Goal: Check status: Check status

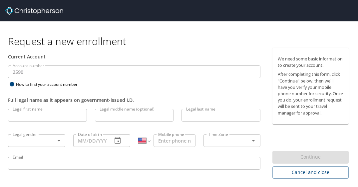
select select "US"
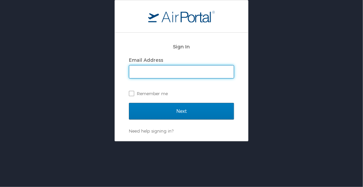
type input "awadodkar@tifs.com"
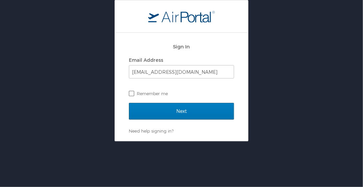
click at [133, 92] on label "Remember me" at bounding box center [181, 93] width 105 height 10
click at [133, 92] on input "Remember me" at bounding box center [131, 93] width 4 height 4
checkbox input "true"
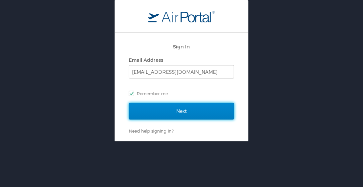
click at [161, 108] on input "Next" at bounding box center [181, 111] width 105 height 17
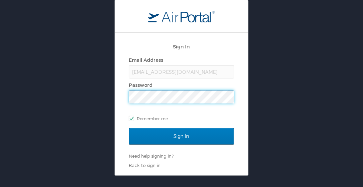
click at [117, 99] on div "Sign In Email Address awadodkar@tifs.com Password Remember me Sign In Need help…" at bounding box center [181, 104] width 133 height 142
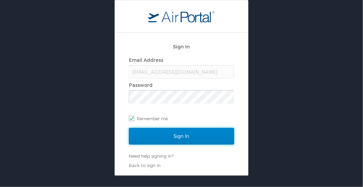
click at [142, 135] on input "Sign In" at bounding box center [181, 136] width 105 height 17
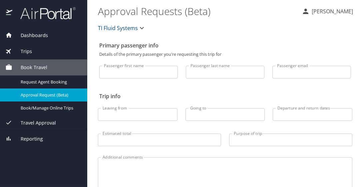
click at [28, 51] on span "Trips" at bounding box center [22, 51] width 20 height 7
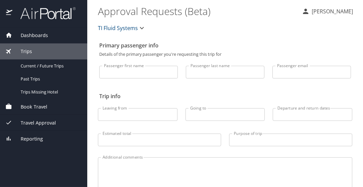
click at [33, 63] on span "Current / Future Trips" at bounding box center [50, 66] width 59 height 6
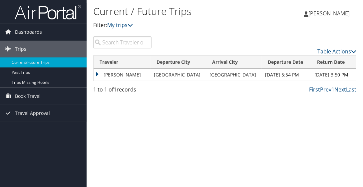
click at [96, 73] on td "[PERSON_NAME]" at bounding box center [122, 75] width 57 height 12
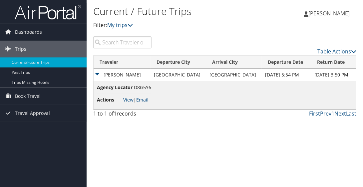
click at [196, 161] on div "Current / Future Trips Filter: My trips [PERSON_NAME] [PERSON_NAME] My Settings…" at bounding box center [225, 93] width 277 height 187
click at [126, 73] on td "[PERSON_NAME]" at bounding box center [122, 75] width 57 height 12
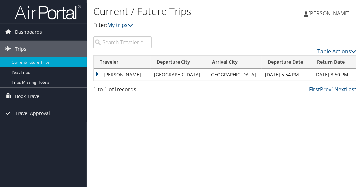
click at [126, 73] on td "[PERSON_NAME]" at bounding box center [122, 75] width 57 height 12
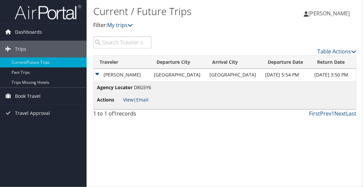
click at [126, 100] on link "View" at bounding box center [128, 99] width 10 height 6
click at [190, 131] on div "Current / Future Trips Filter: My trips Apurva Wadodkar Apurva Wadodkar My Sett…" at bounding box center [225, 93] width 277 height 187
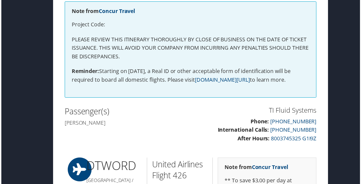
scroll to position [0, 35]
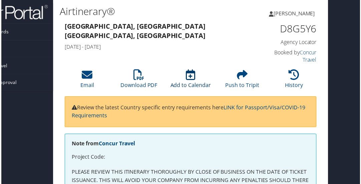
click at [188, 83] on link "Add to Calendar" at bounding box center [190, 82] width 41 height 16
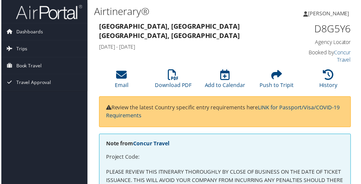
click at [163, 74] on li "Download PDF" at bounding box center [173, 80] width 52 height 27
click at [248, 69] on li "Add to Calendar" at bounding box center [225, 80] width 52 height 27
click at [15, 29] on link "Dashboards" at bounding box center [43, 32] width 87 height 17
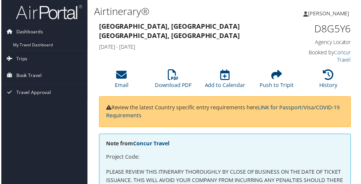
click at [31, 45] on link "My Travel Dashboard" at bounding box center [43, 45] width 87 height 10
click at [29, 36] on span "Dashboards" at bounding box center [28, 32] width 27 height 17
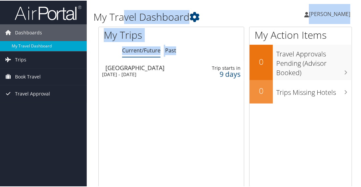
drag, startPoint x: 155, startPoint y: 101, endPoint x: 124, endPoint y: -9, distance: 114.2
click at [124, 0] on html "Menu Dashboards ► My Travel Dashboard Trips ► Current/Future Trips Past Trips T…" at bounding box center [181, 93] width 363 height 187
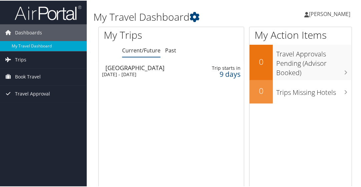
click at [193, 144] on div "Loading... Chicago Thu 18 Sep 2025 - Fri 19 Sep 2025 Trip starts in 9 days" at bounding box center [171, 124] width 145 height 127
click at [25, 61] on span "Trips" at bounding box center [20, 59] width 11 height 17
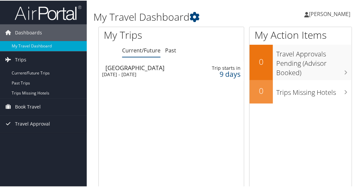
click at [235, 72] on div "9 days" at bounding box center [222, 73] width 36 height 6
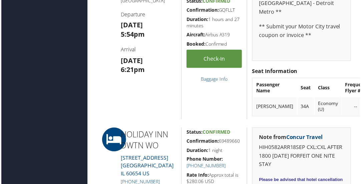
scroll to position [269, 0]
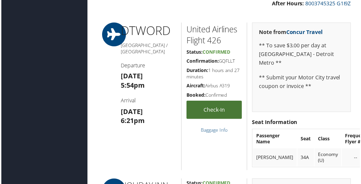
click at [210, 110] on link "Check-in" at bounding box center [214, 110] width 56 height 18
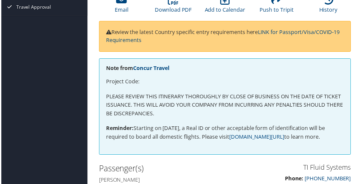
scroll to position [0, 0]
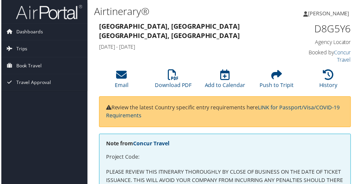
click at [17, 50] on span "Trips" at bounding box center [20, 49] width 11 height 17
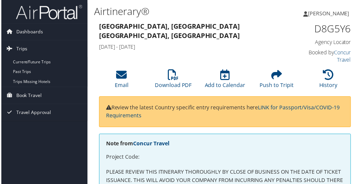
click at [33, 64] on link "Current/Future Trips" at bounding box center [43, 62] width 87 height 10
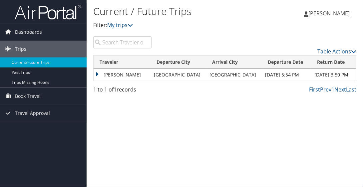
click at [253, 118] on div "Current / Future Trips Filter: My trips Apurva Wadodkar Apurva Wadodkar My Sett…" at bounding box center [225, 93] width 277 height 187
click at [96, 76] on td "APURVA DILIP WADODKAR" at bounding box center [122, 75] width 57 height 12
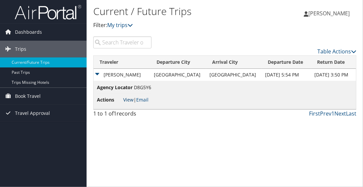
click at [131, 99] on link "View" at bounding box center [128, 99] width 10 height 6
click at [122, 111] on div "1 to 1 of 1 records" at bounding box center [122, 114] width 58 height 11
click at [322, 19] on link "[PERSON_NAME]" at bounding box center [330, 13] width 53 height 20
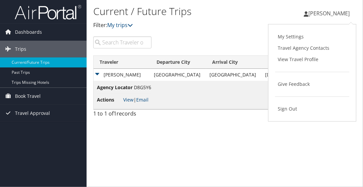
click at [300, 62] on link "View Travel Profile" at bounding box center [312, 59] width 74 height 11
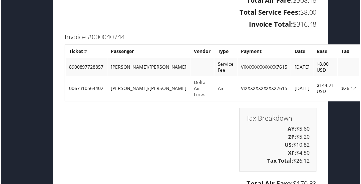
scroll to position [901, 35]
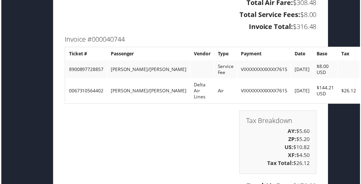
click at [214, 72] on td "Service Fee" at bounding box center [225, 70] width 23 height 18
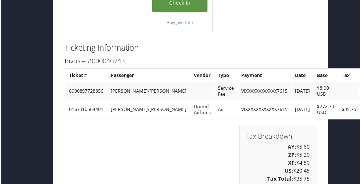
scroll to position [702, 35]
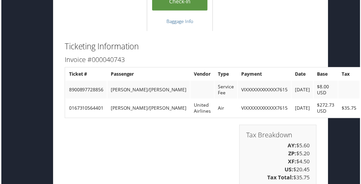
click at [200, 162] on div "Tax Breakdown AY: $5.60 ZP: $5.20 XF: $4.50 US: $20.45 Tax Total: $35.75" at bounding box center [190, 161] width 263 height 71
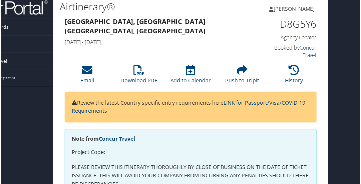
scroll to position [0, 35]
